Goal: Browse casually: Explore the website without a specific task or goal

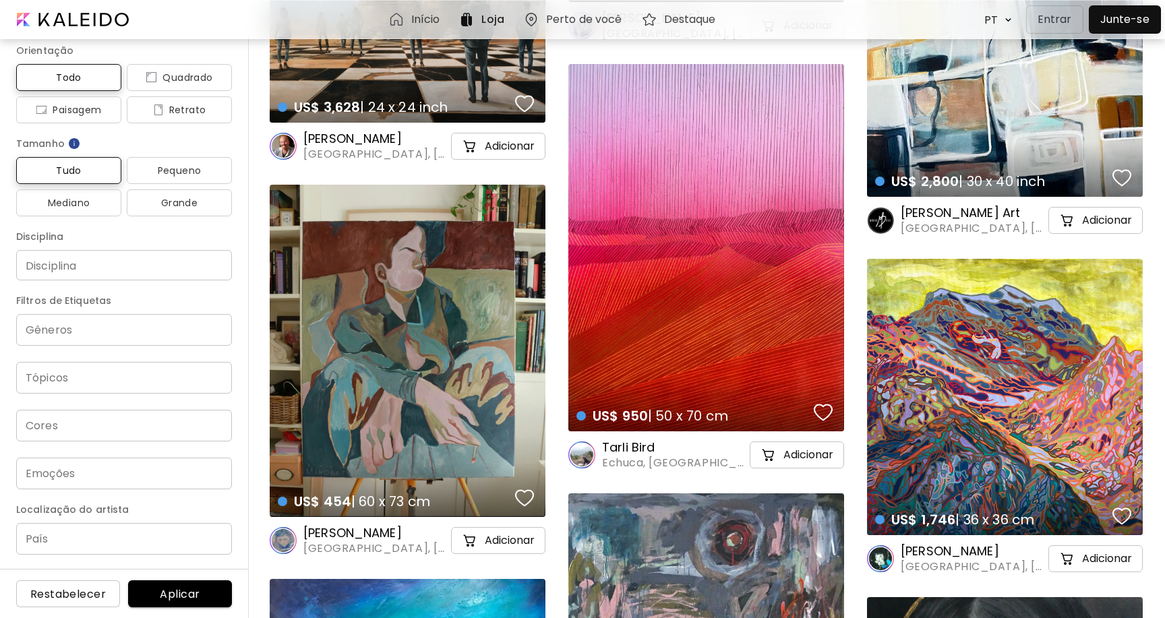
scroll to position [9824, 0]
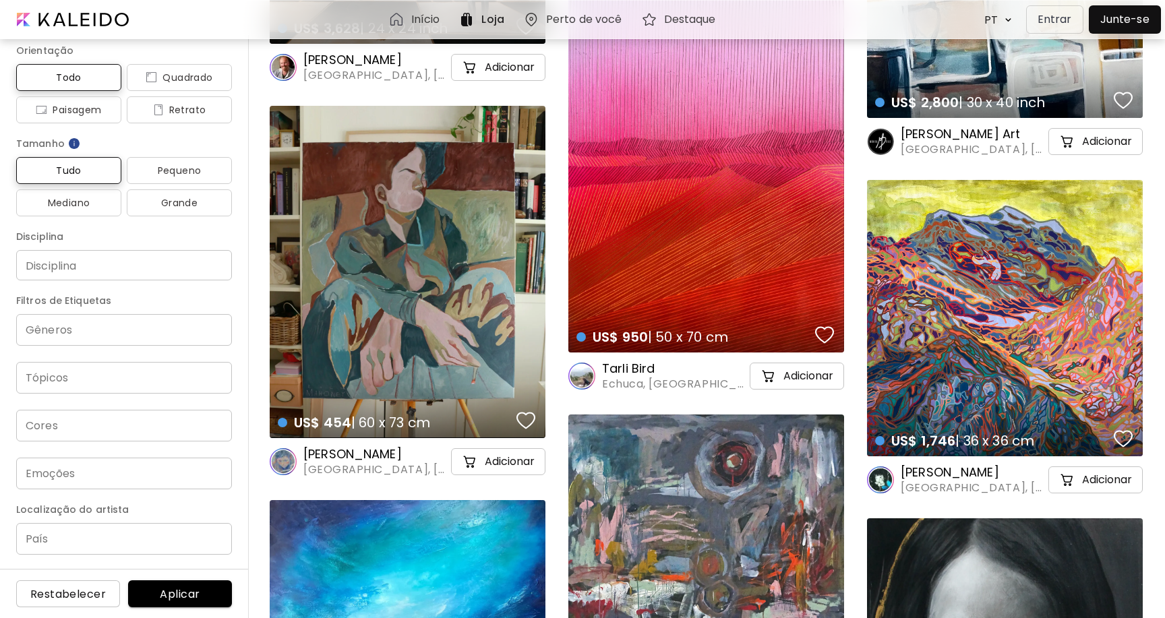
click at [467, 298] on div "US$ 454 | 60 x 73 cm details" at bounding box center [408, 272] width 276 height 332
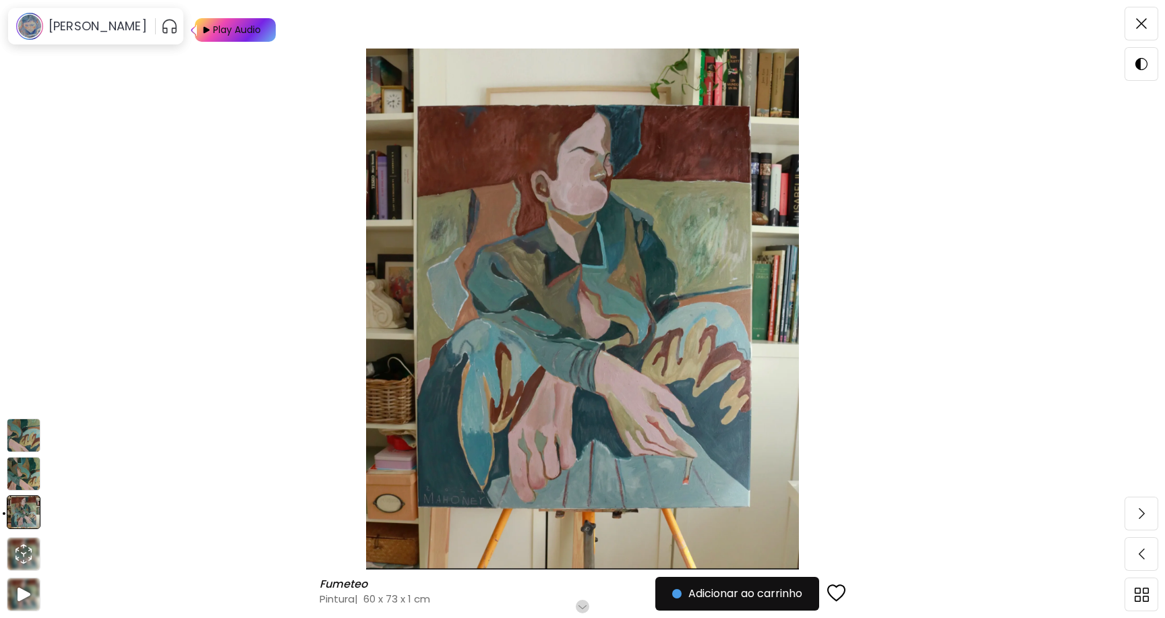
click at [31, 440] on img at bounding box center [24, 436] width 34 height 34
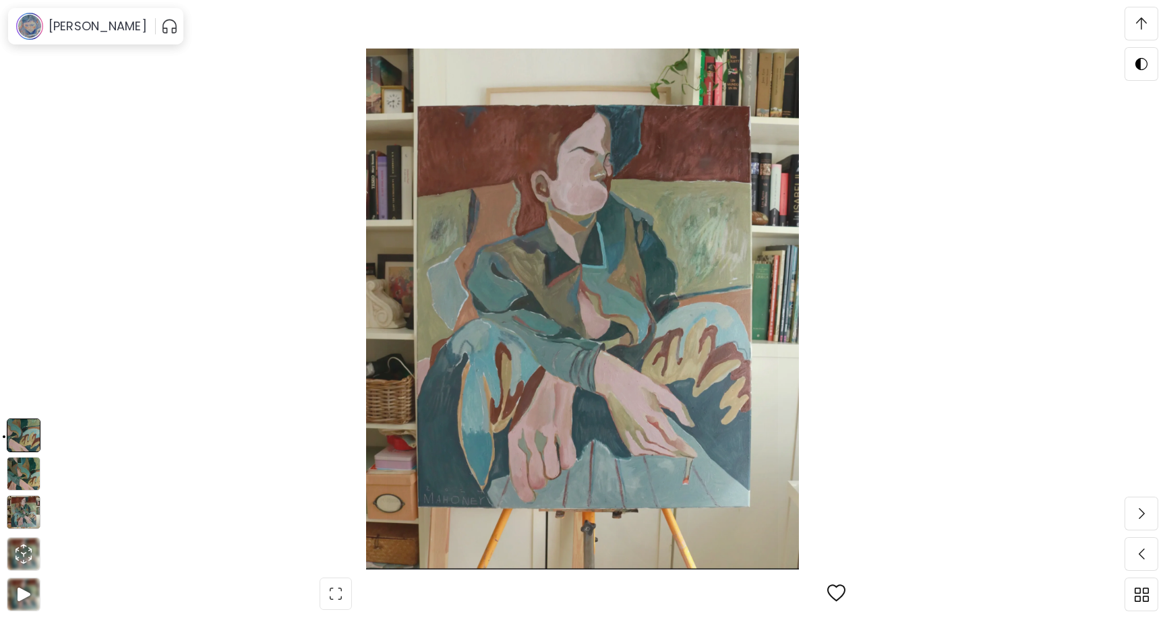
scroll to position [229, 0]
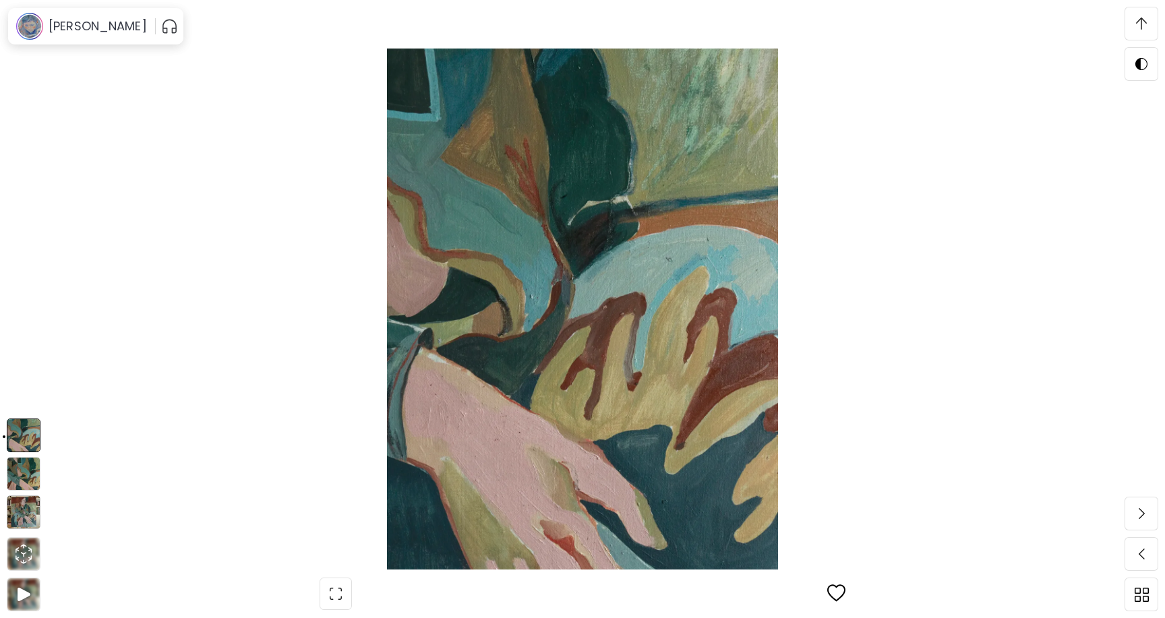
click at [26, 466] on img at bounding box center [24, 474] width 34 height 34
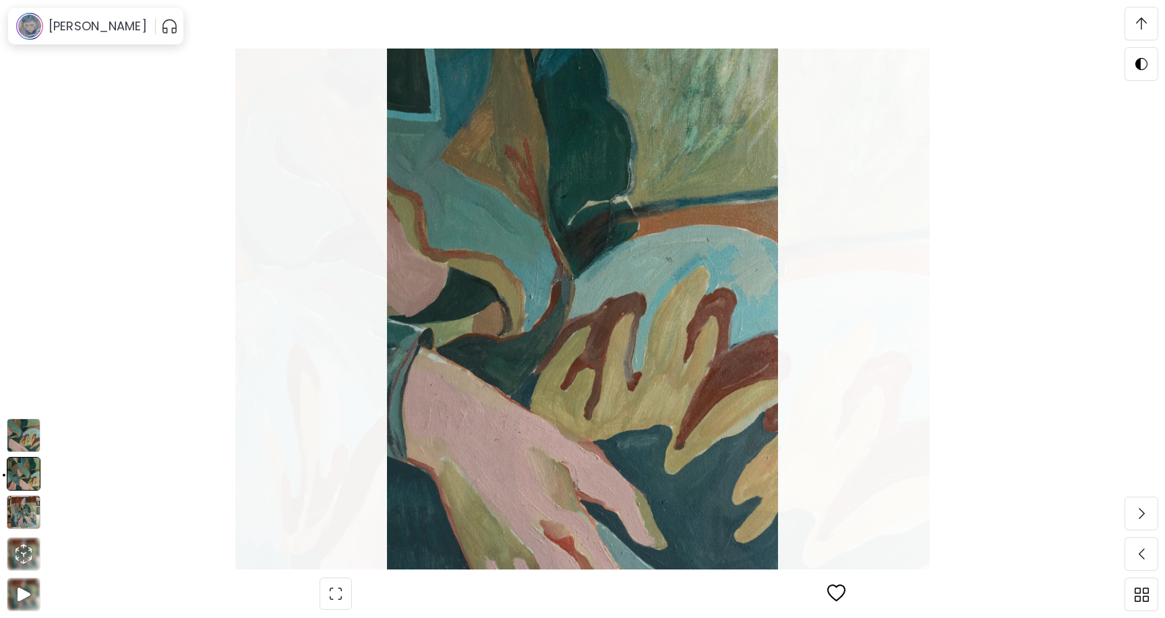
scroll to position [2795, 0]
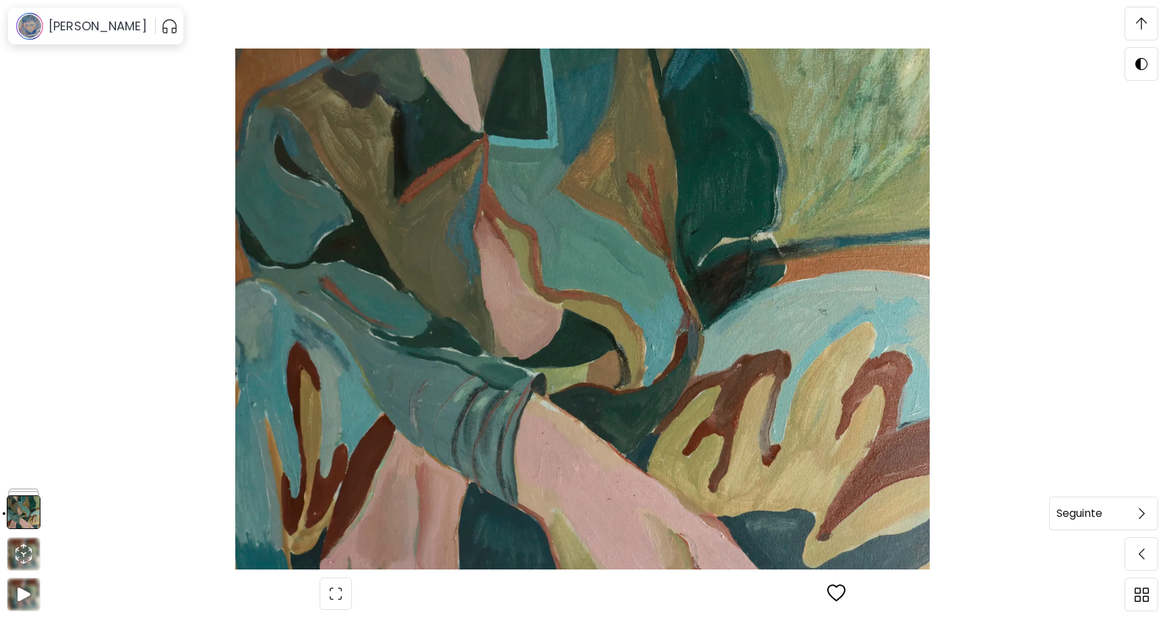
click at [1145, 517] on span at bounding box center [1141, 514] width 28 height 28
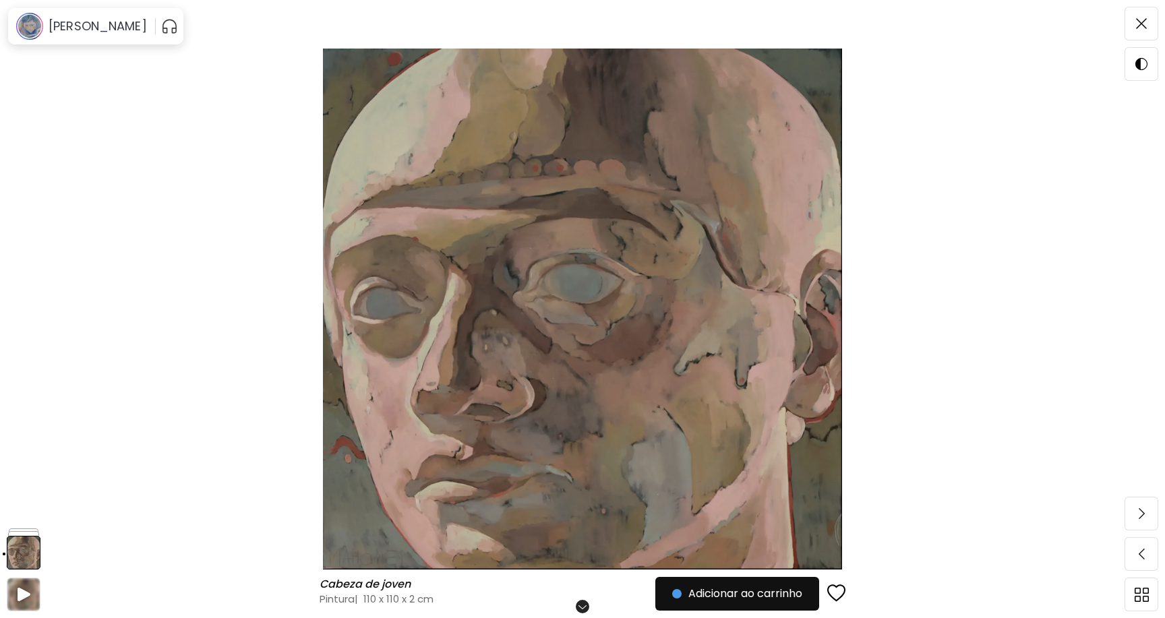
click at [1145, 517] on span at bounding box center [1141, 514] width 28 height 28
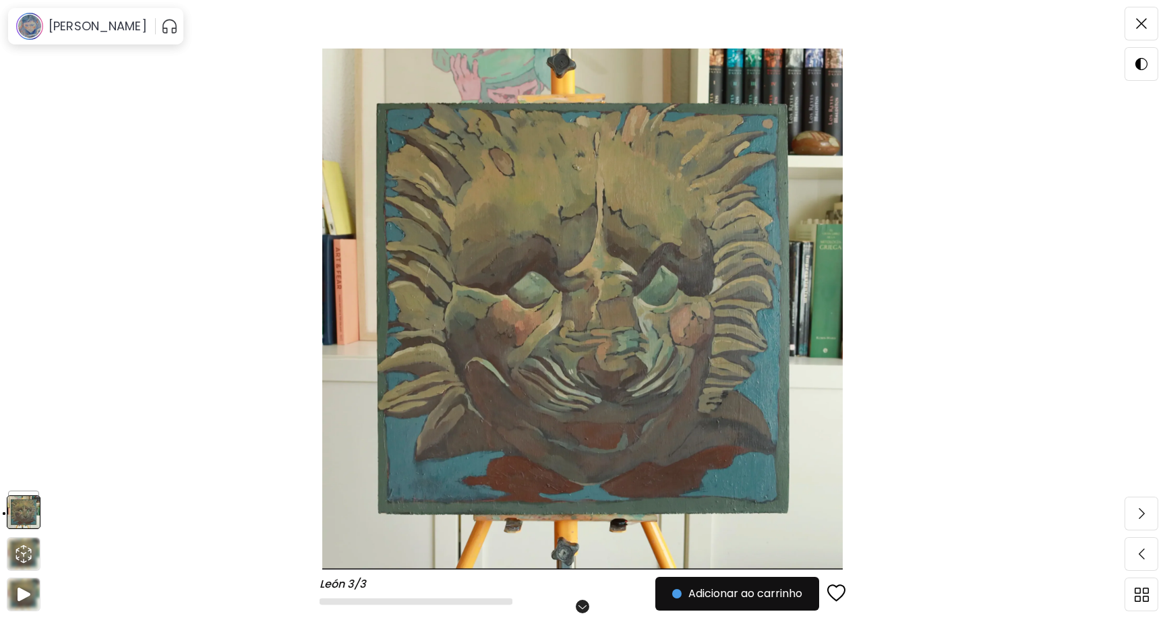
click at [1145, 517] on div "León 3/3 León 3/3 Role para mais Adicionar ao carrinho" at bounding box center [582, 309] width 1165 height 618
click at [1144, 517] on span at bounding box center [1141, 514] width 28 height 28
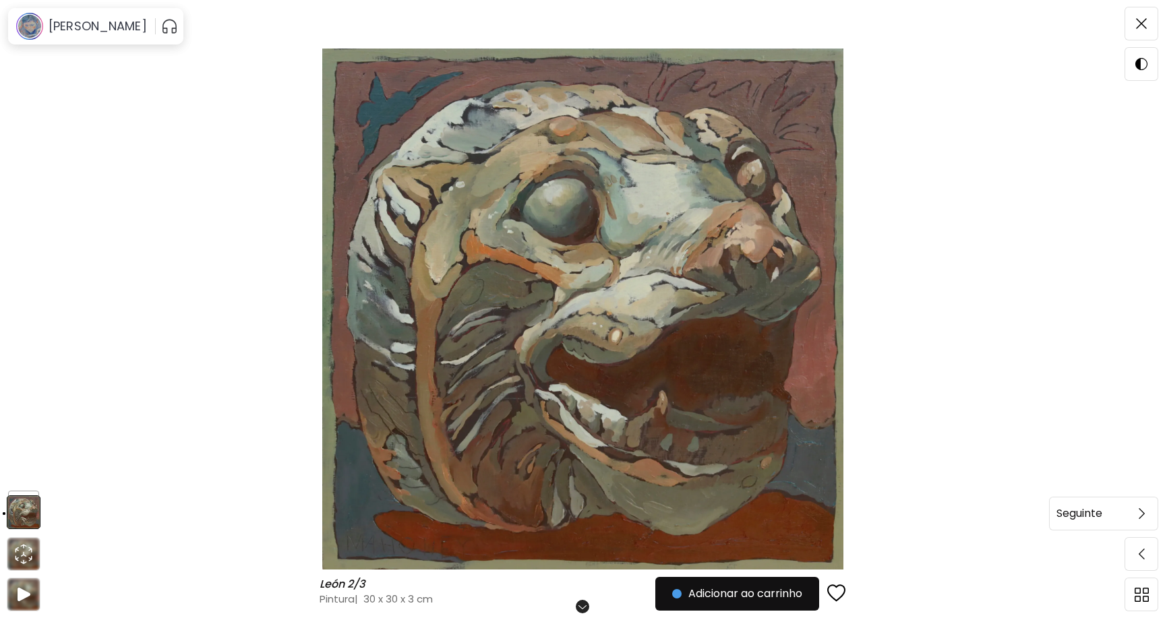
click at [1142, 511] on img at bounding box center [1142, 513] width 6 height 11
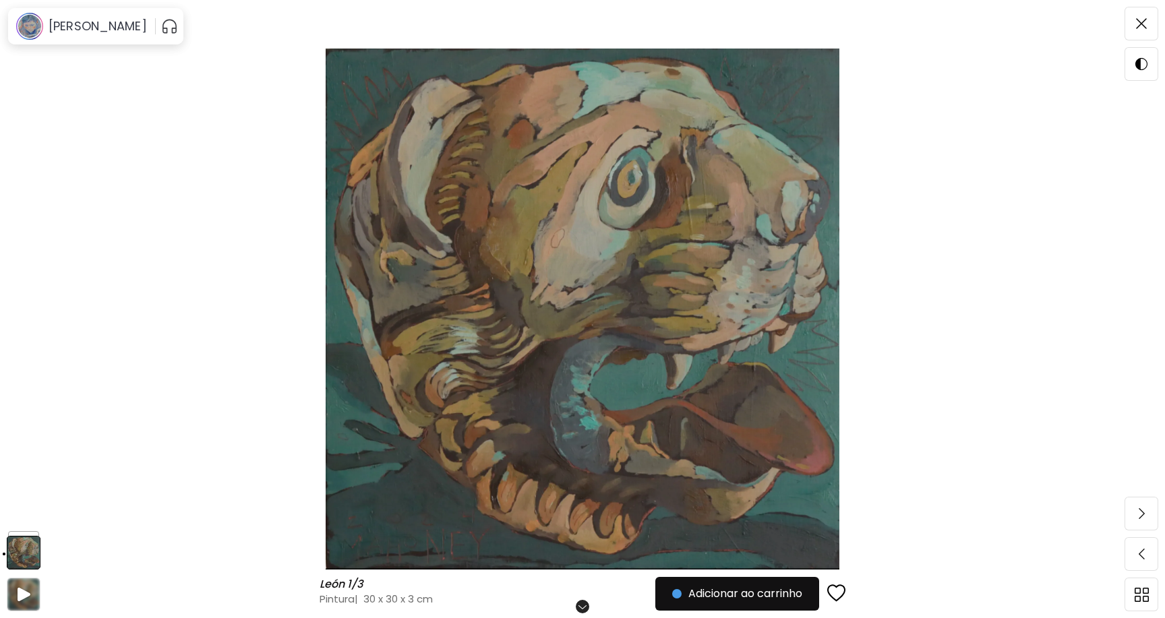
click at [1142, 511] on img at bounding box center [1142, 513] width 6 height 11
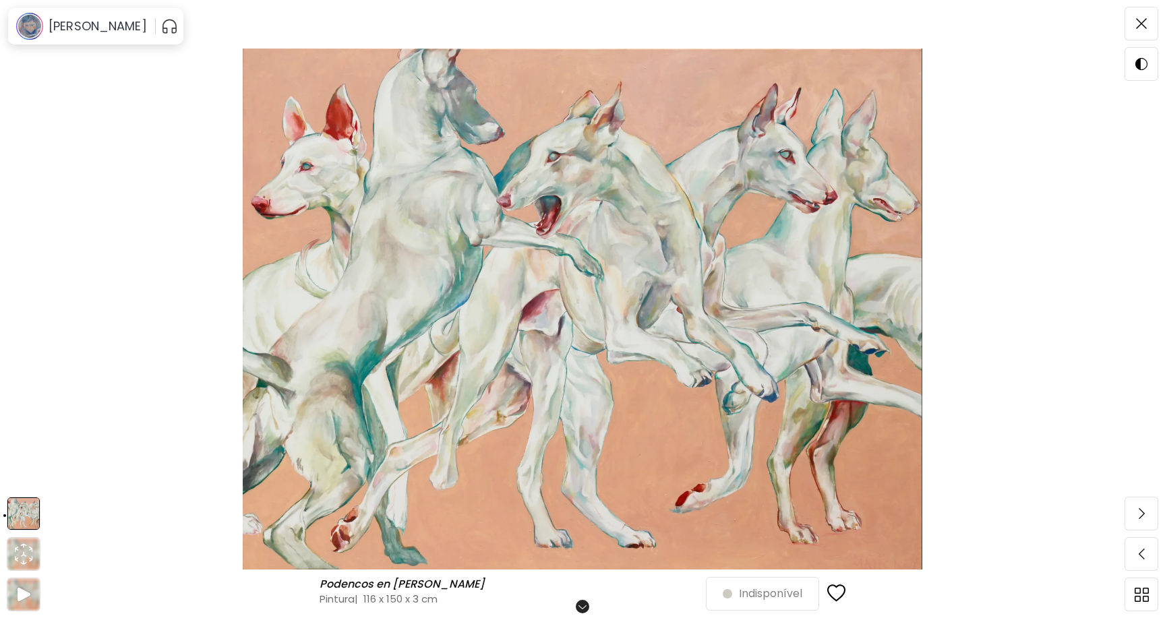
click at [1142, 511] on img at bounding box center [1142, 513] width 6 height 11
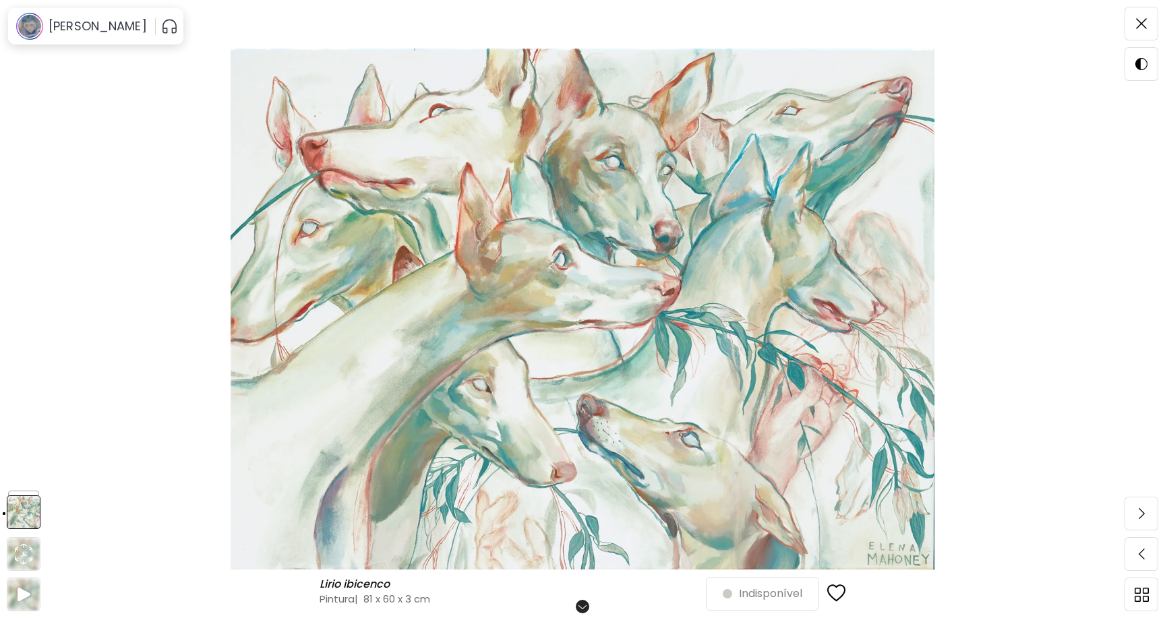
click at [1142, 511] on div "Lirio ibicenco Lirio ibicenco Pintura | 81 x 60 x 3 cm Role para mais Indisponí…" at bounding box center [582, 309] width 1165 height 618
click at [1143, 512] on img at bounding box center [1142, 513] width 6 height 11
